Goal: Task Accomplishment & Management: Manage account settings

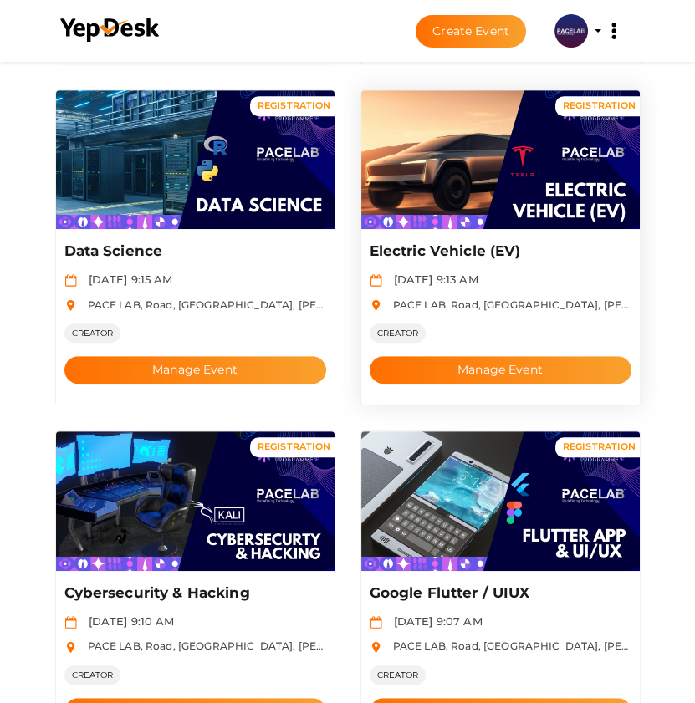
scroll to position [1291, 0]
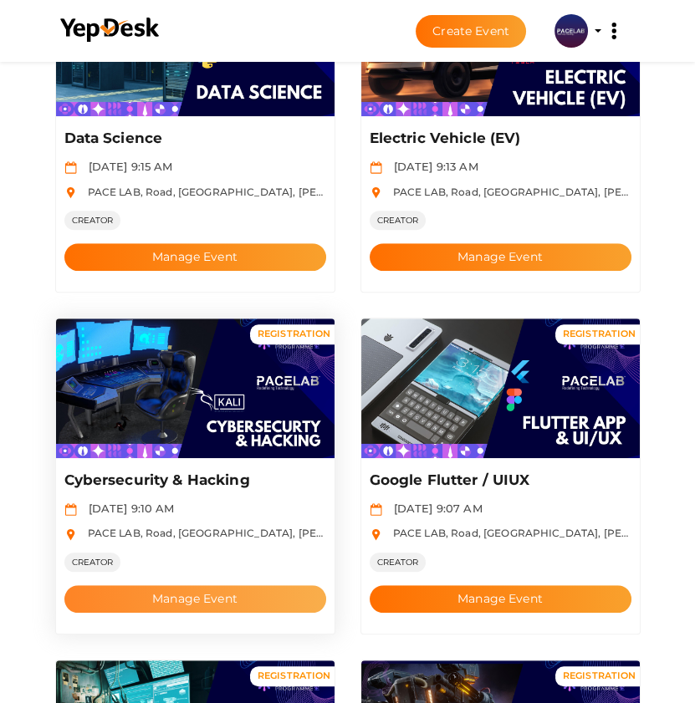
click at [179, 596] on button "Manage Event" at bounding box center [195, 599] width 262 height 28
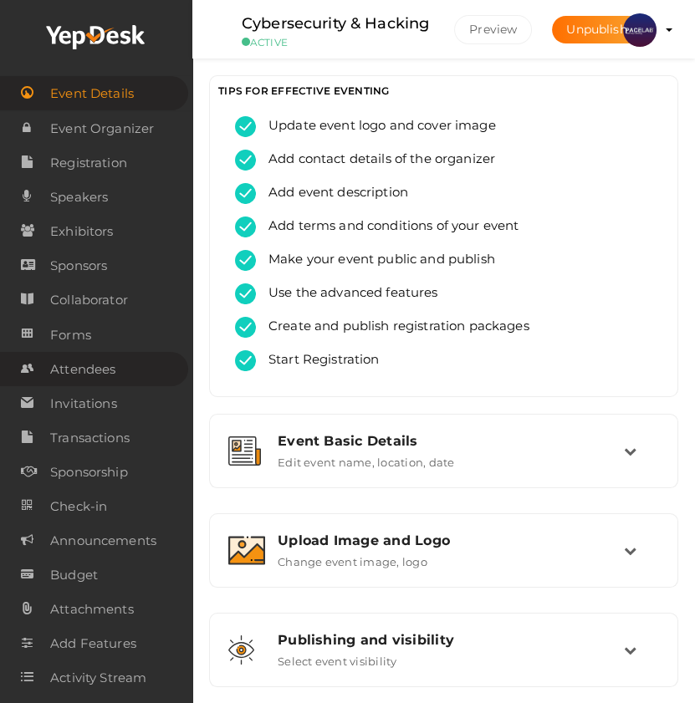
click at [89, 367] on span "Attendees" at bounding box center [82, 369] width 65 height 33
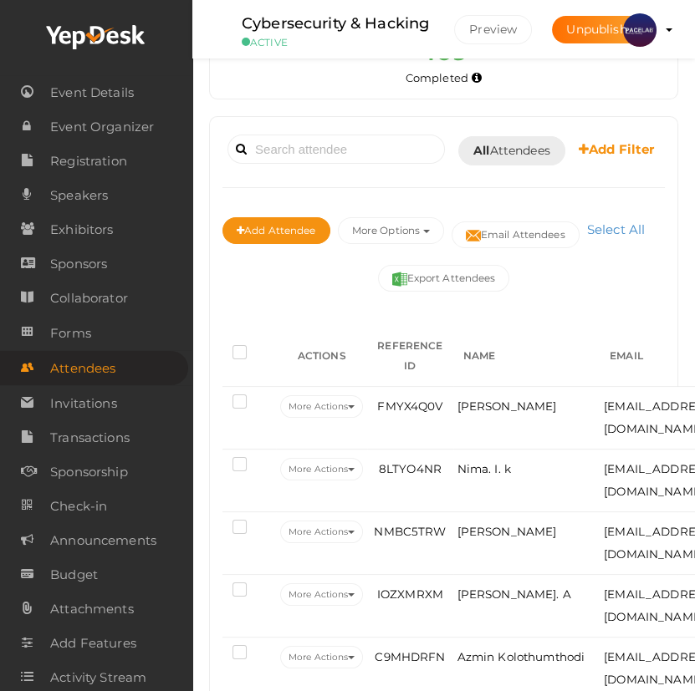
scroll to position [227, 0]
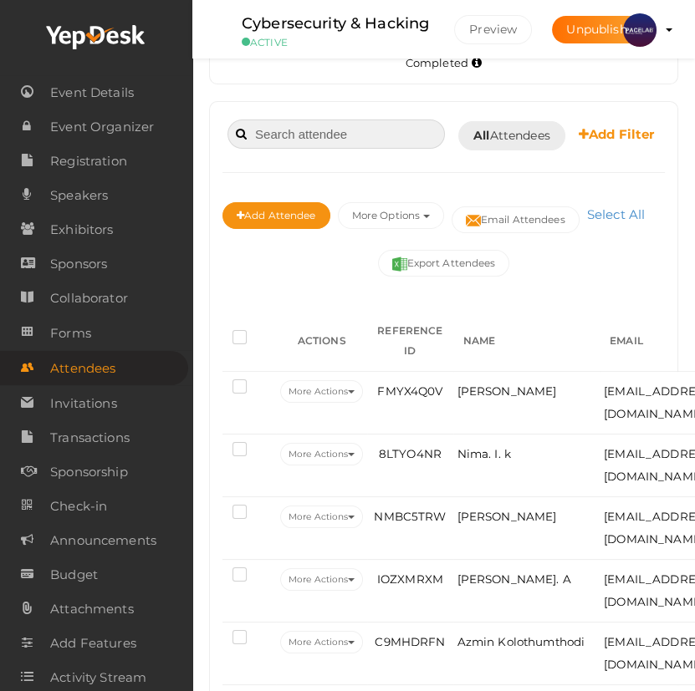
click at [307, 140] on input at bounding box center [335, 134] width 217 height 29
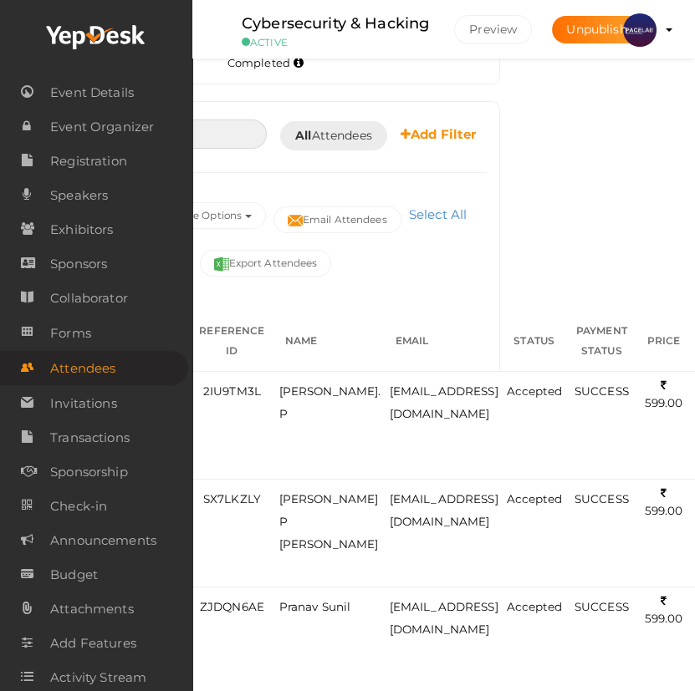
scroll to position [227, 183]
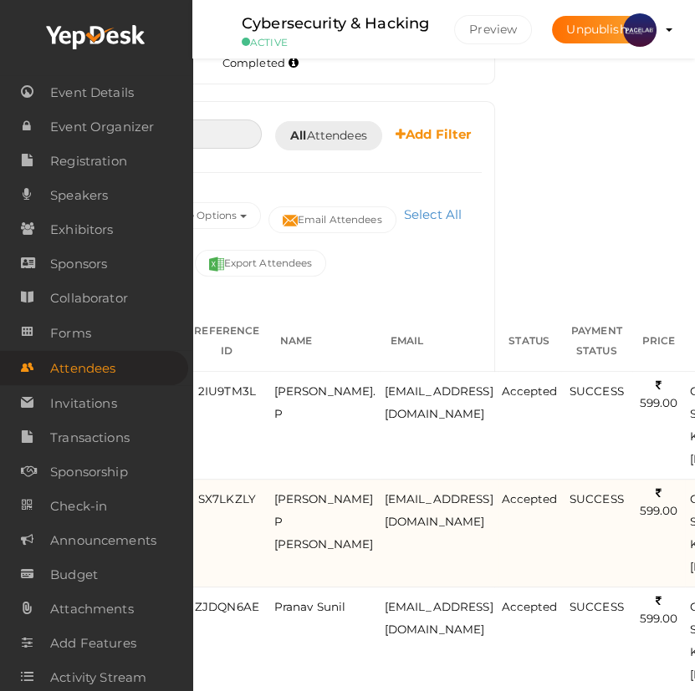
type input "pranav"
click at [380, 566] on td "pppranav45@gmail.com" at bounding box center [438, 534] width 117 height 108
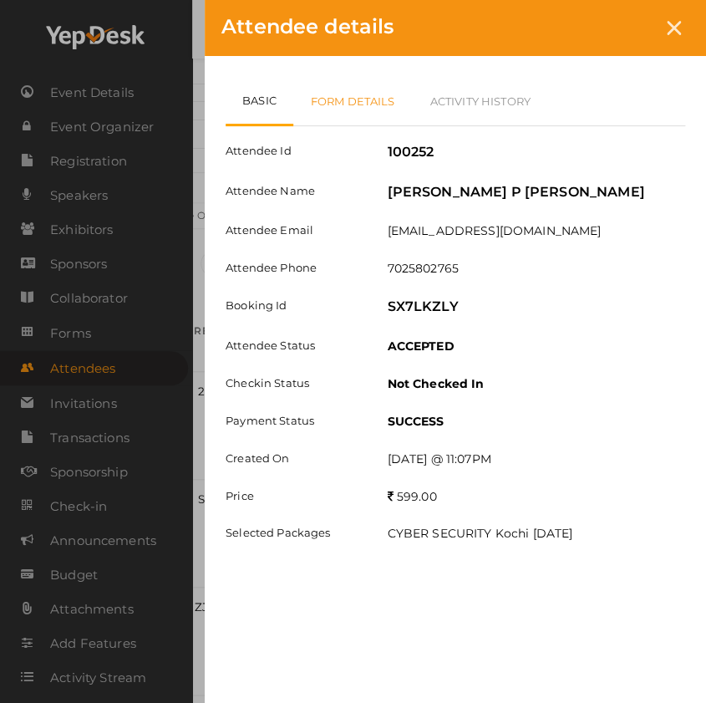
click at [359, 107] on link "Form Details" at bounding box center [353, 101] width 120 height 48
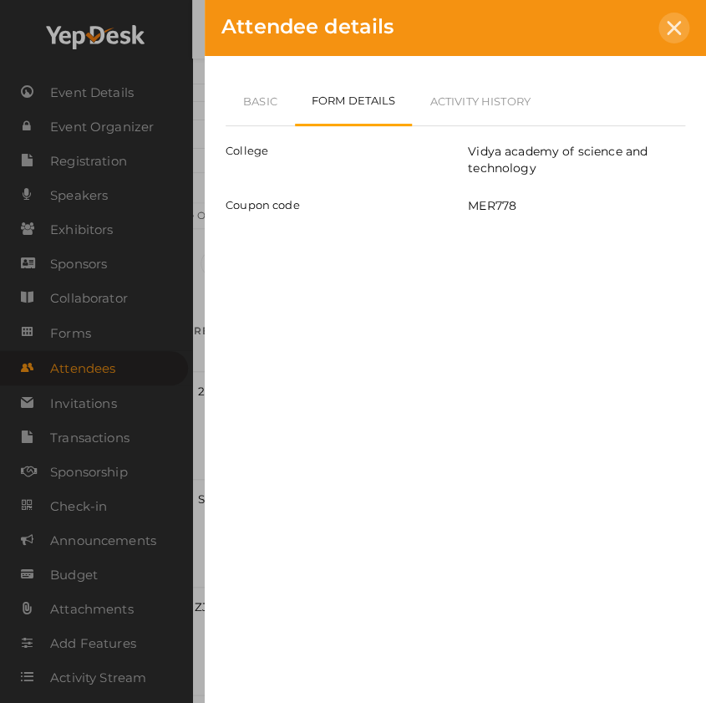
click at [668, 18] on div at bounding box center [674, 28] width 31 height 31
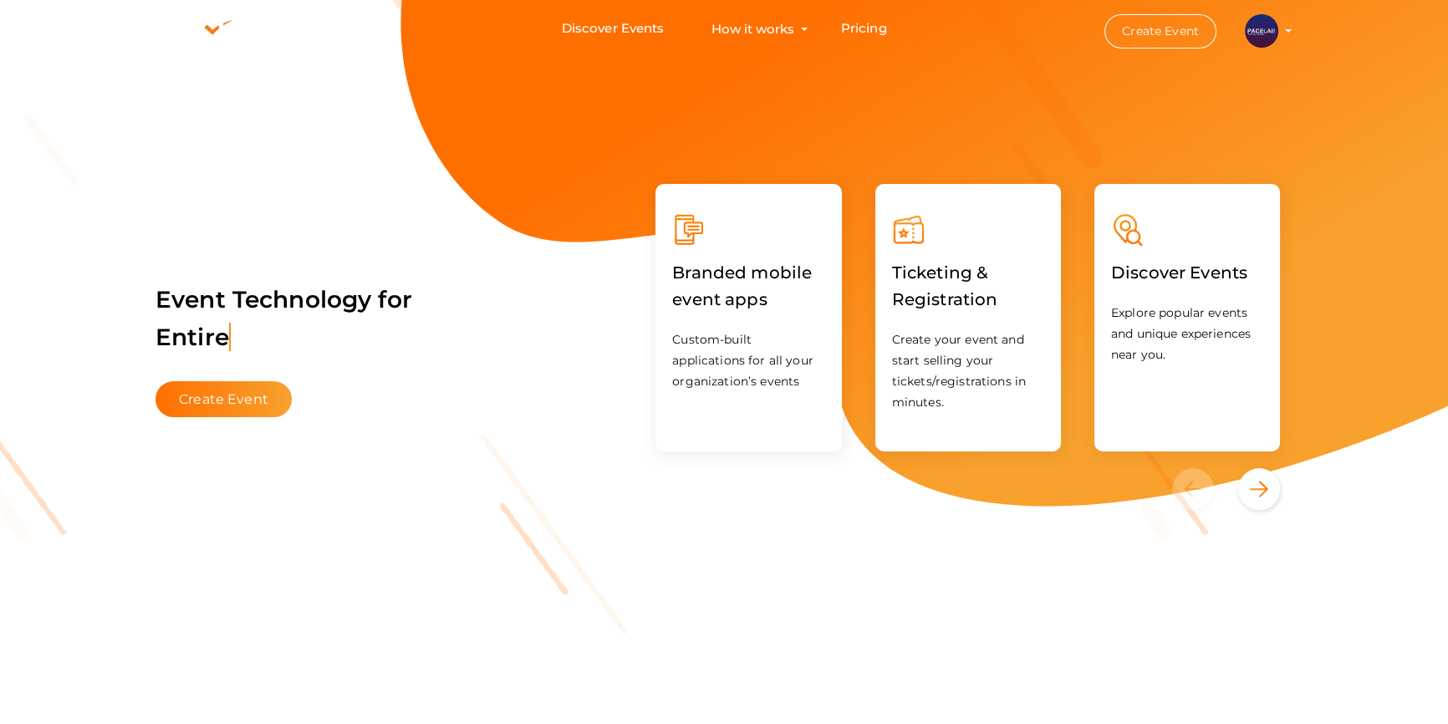
click at [1266, 31] on img at bounding box center [1261, 30] width 33 height 33
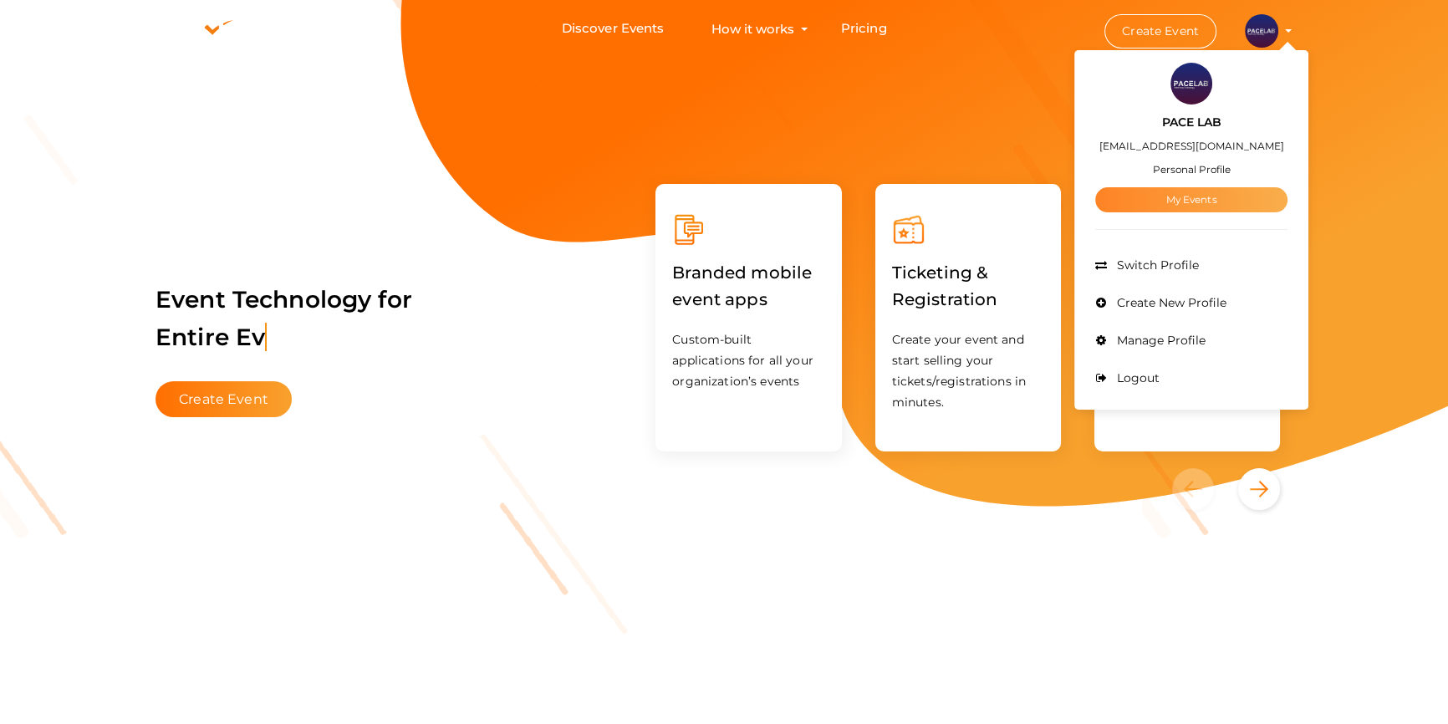
click at [1184, 194] on link "My Events" at bounding box center [1191, 199] width 192 height 25
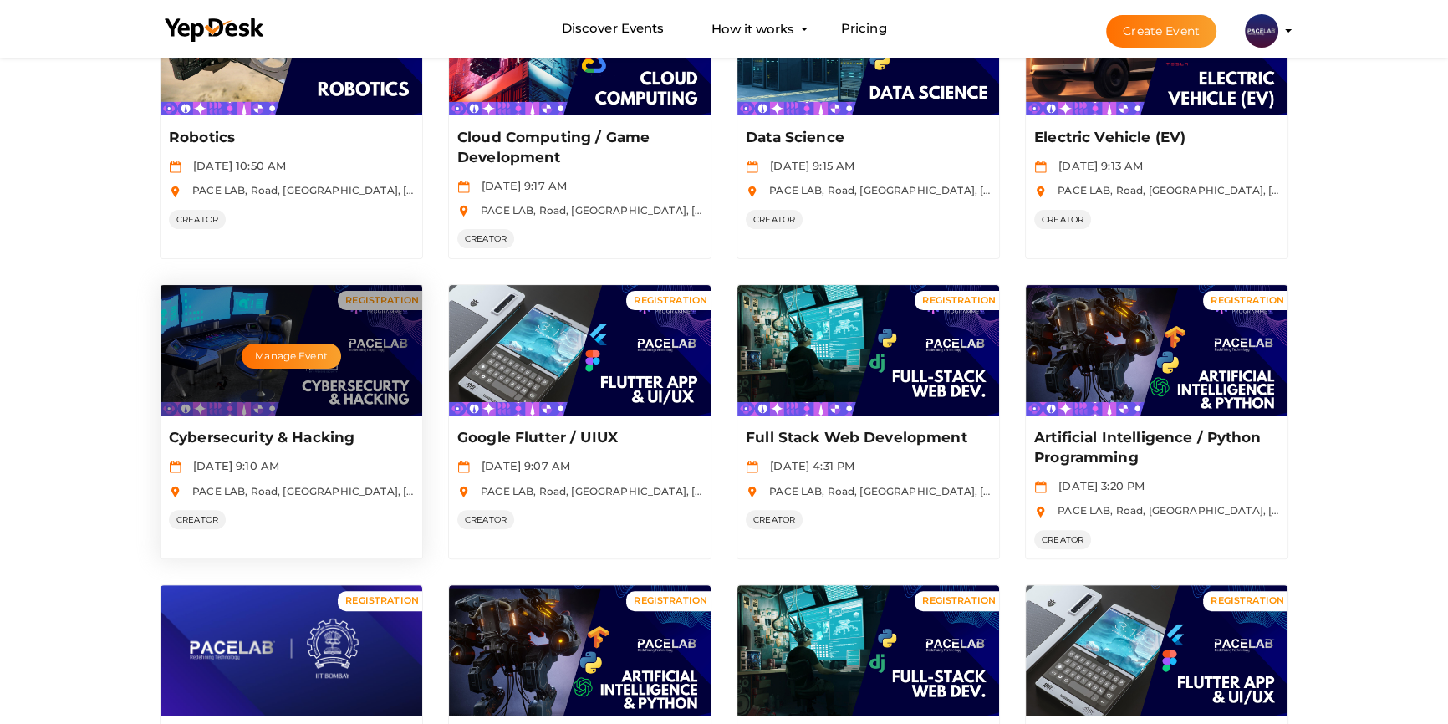
scroll to position [532, 0]
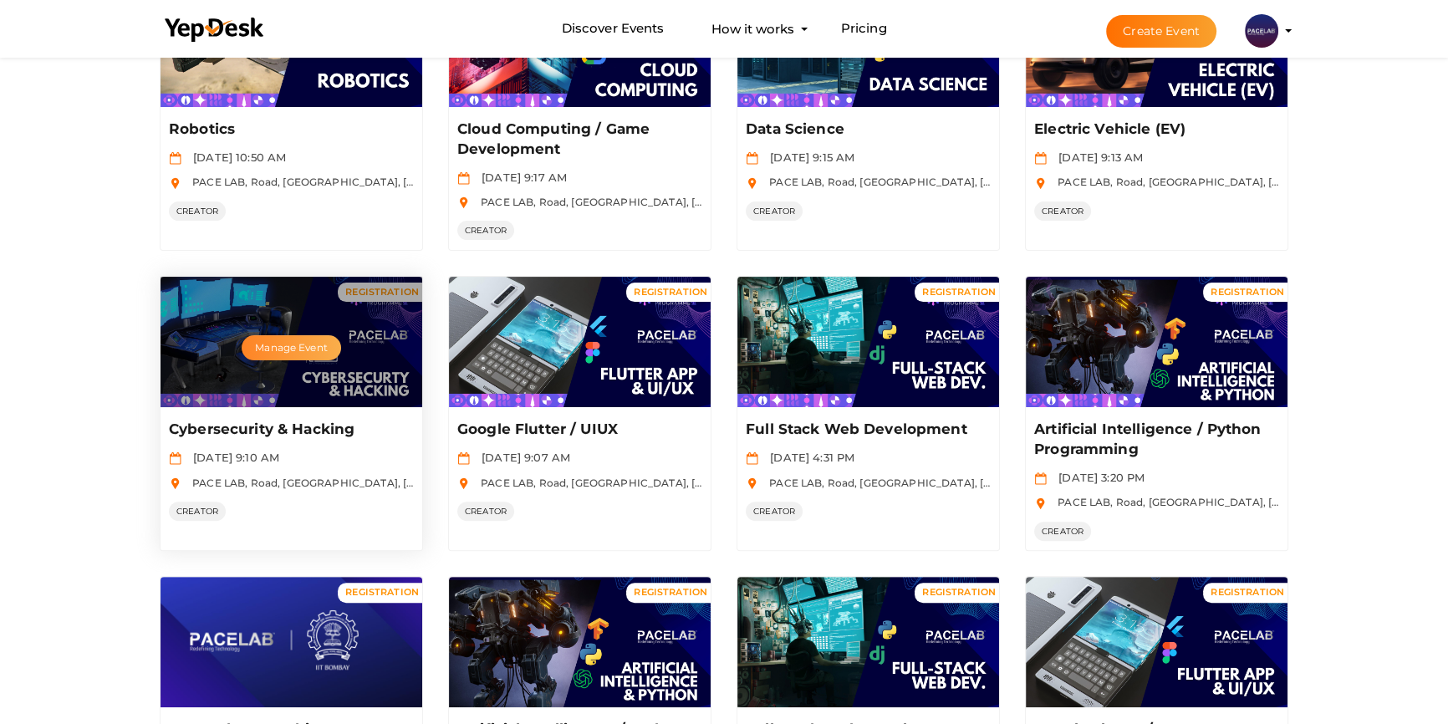
click at [285, 343] on button "Manage Event" at bounding box center [291, 347] width 99 height 25
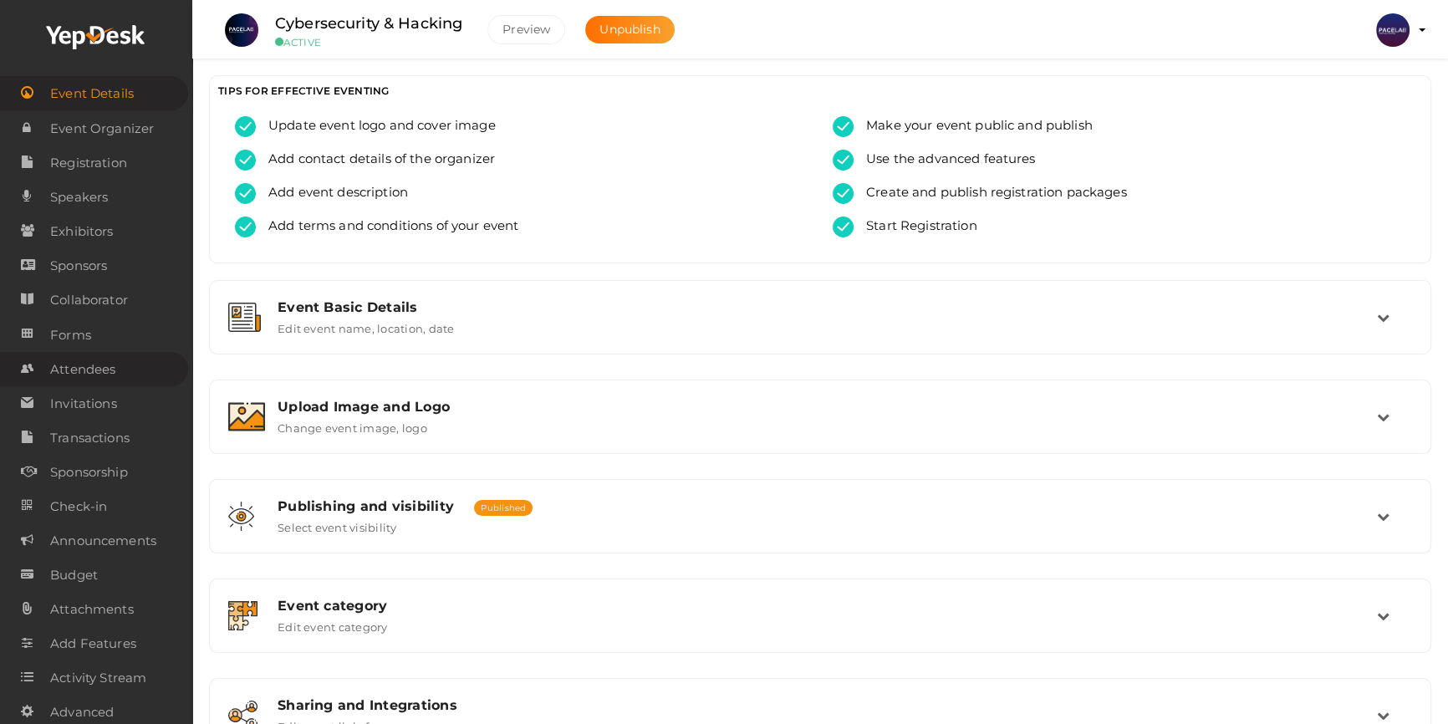
click at [92, 366] on span "Attendees" at bounding box center [82, 369] width 65 height 33
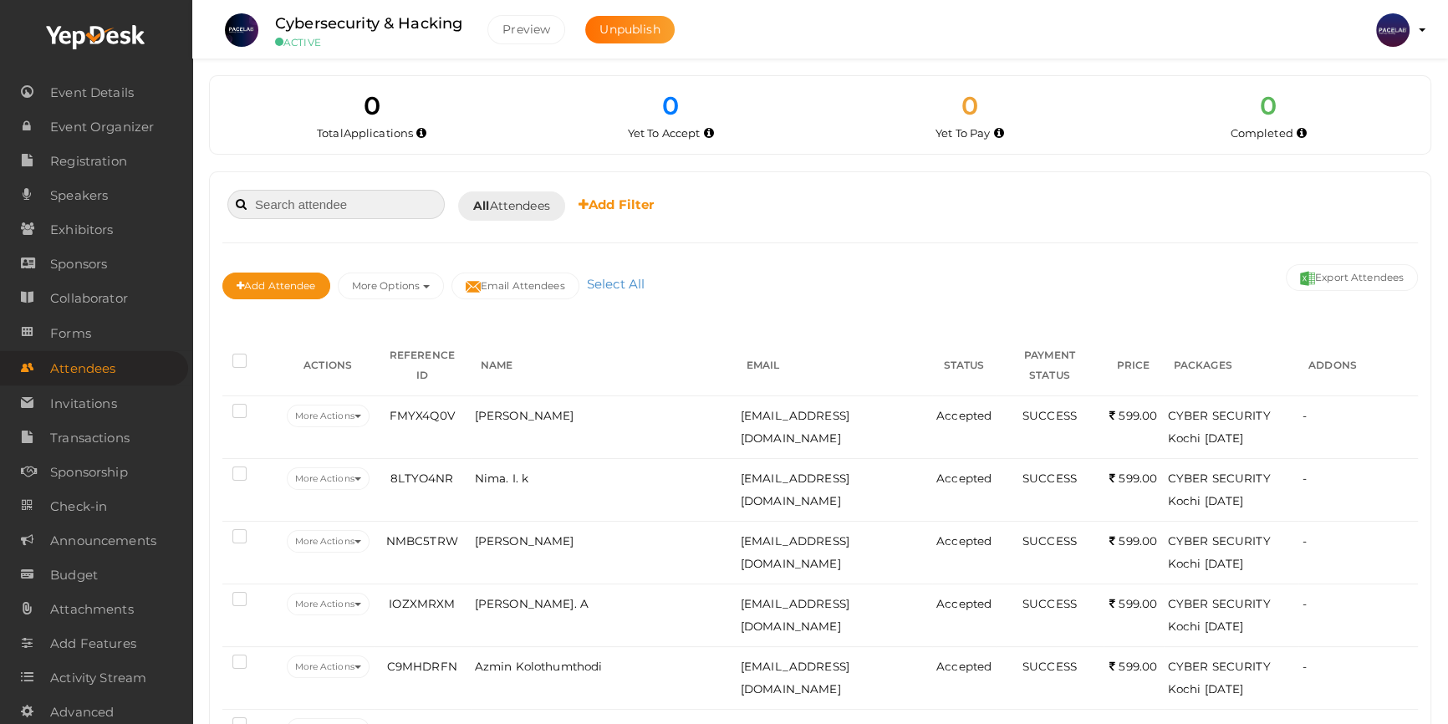
click at [356, 200] on input at bounding box center [335, 204] width 217 height 29
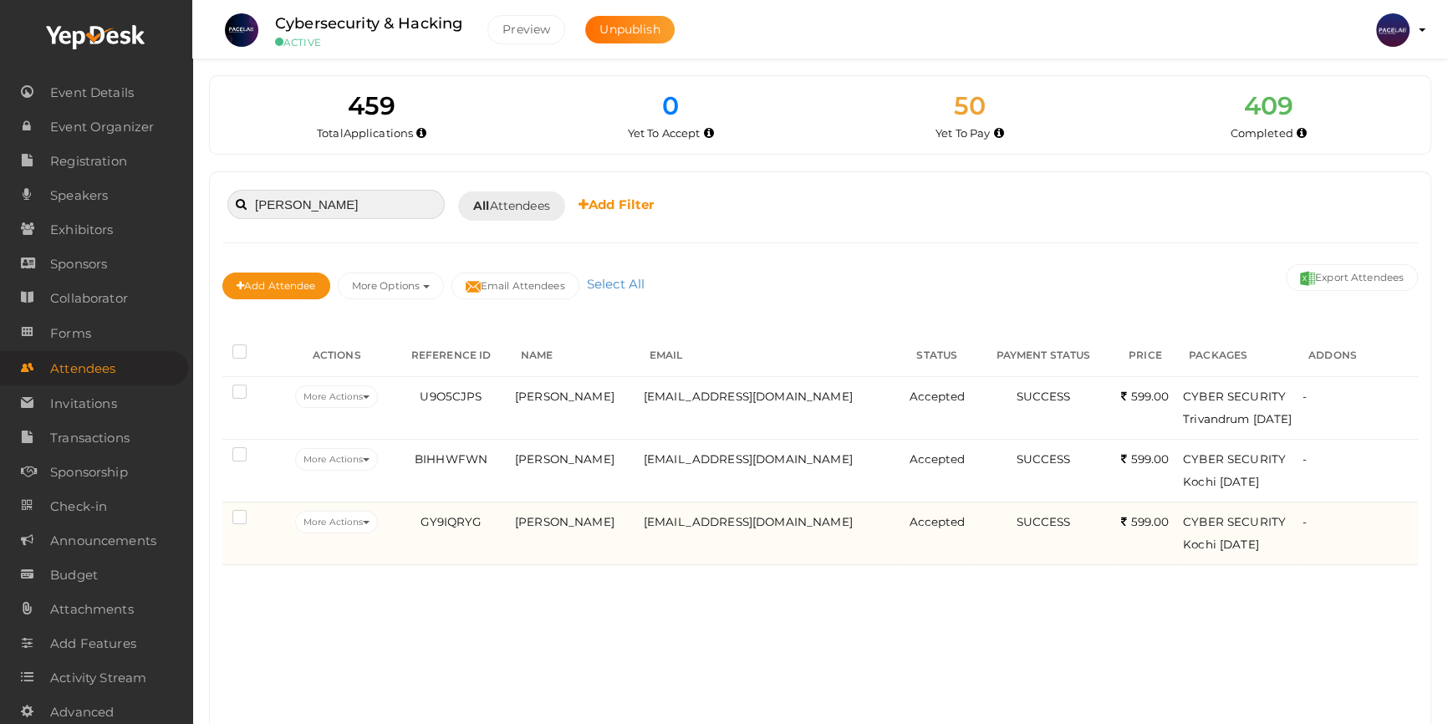
type input "jacob"
click at [528, 563] on td "Jacob Stany" at bounding box center [575, 533] width 129 height 63
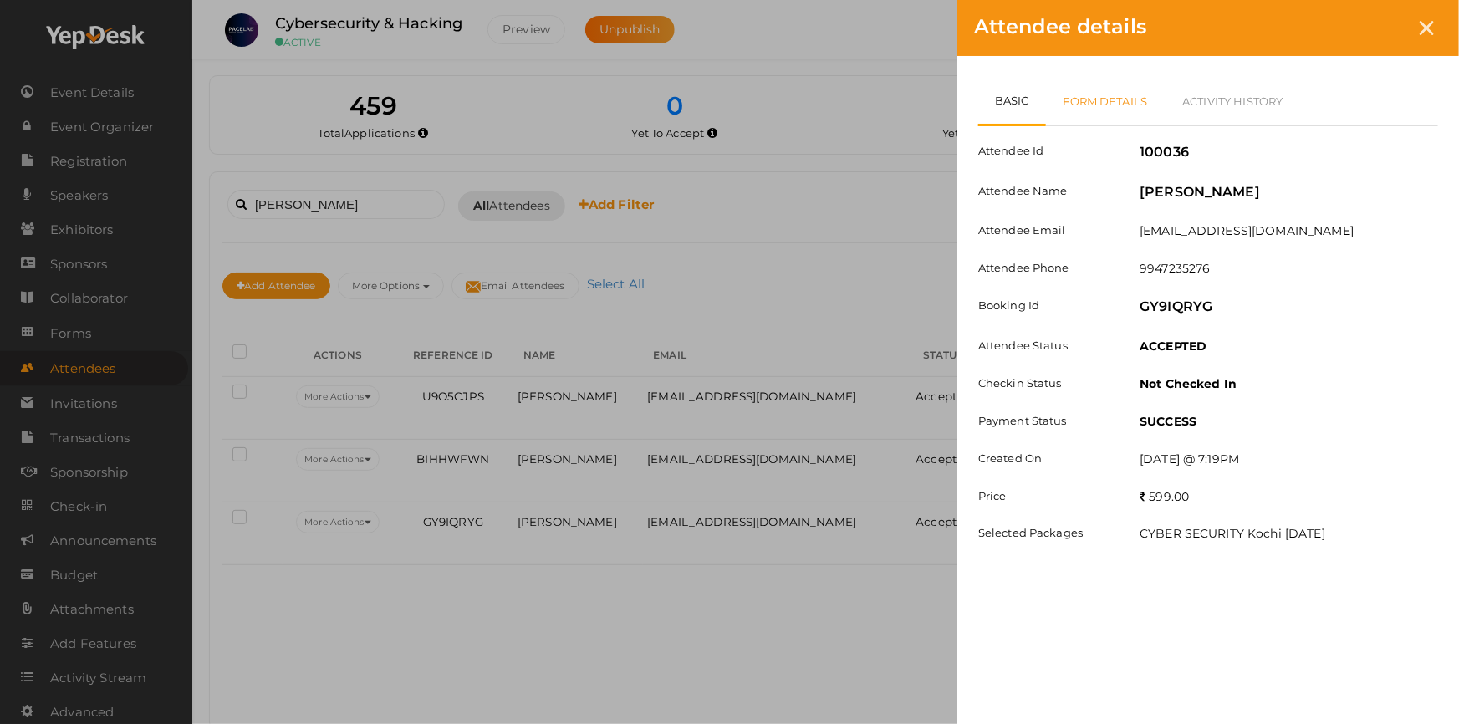
click at [1119, 94] on link "Form Details" at bounding box center [1106, 101] width 120 height 48
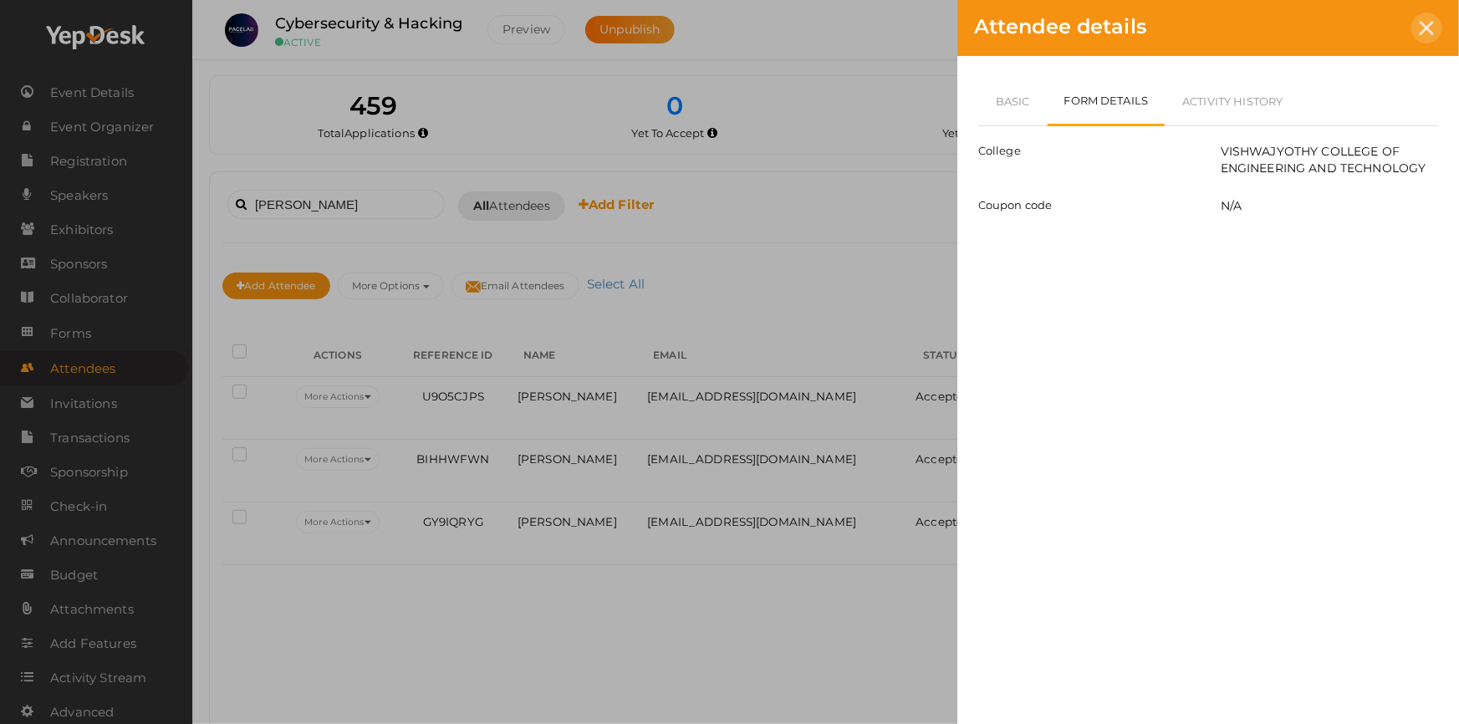
click at [1434, 27] on div at bounding box center [1426, 28] width 31 height 31
